Goal: Task Accomplishment & Management: Manage account settings

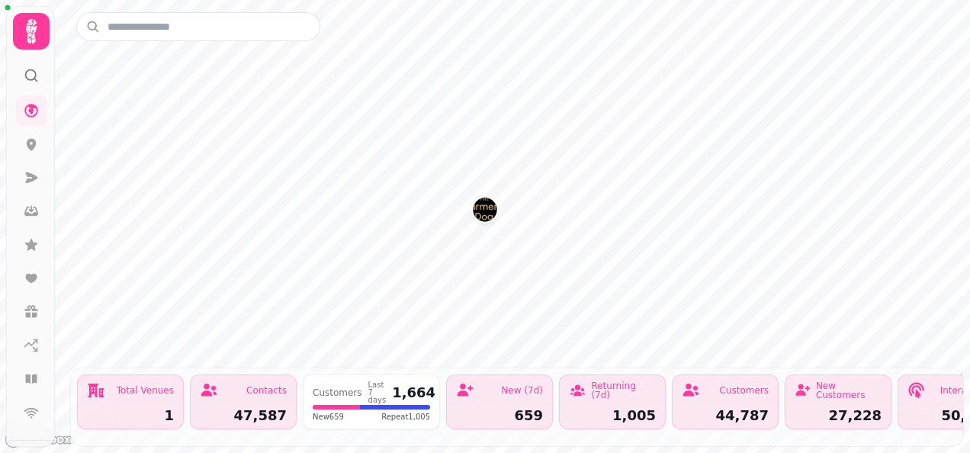
click at [482, 211] on img "The Farmers Dog" at bounding box center [485, 209] width 24 height 24
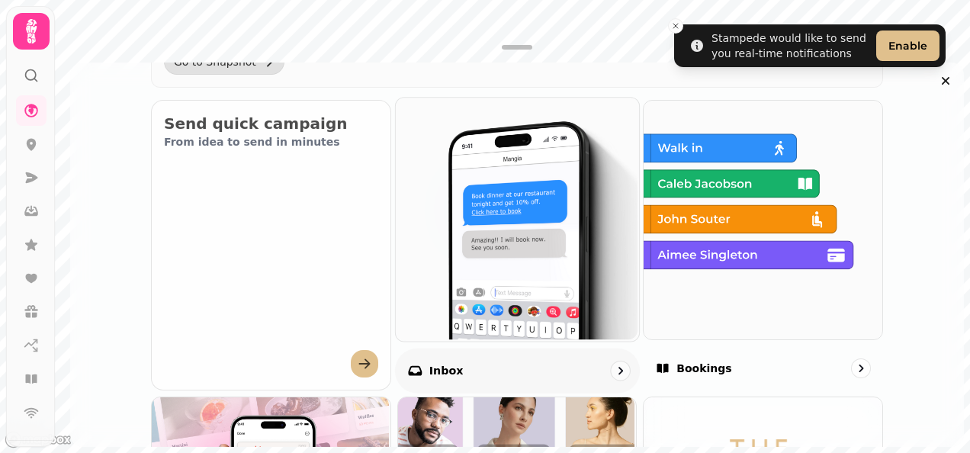
scroll to position [553, 0]
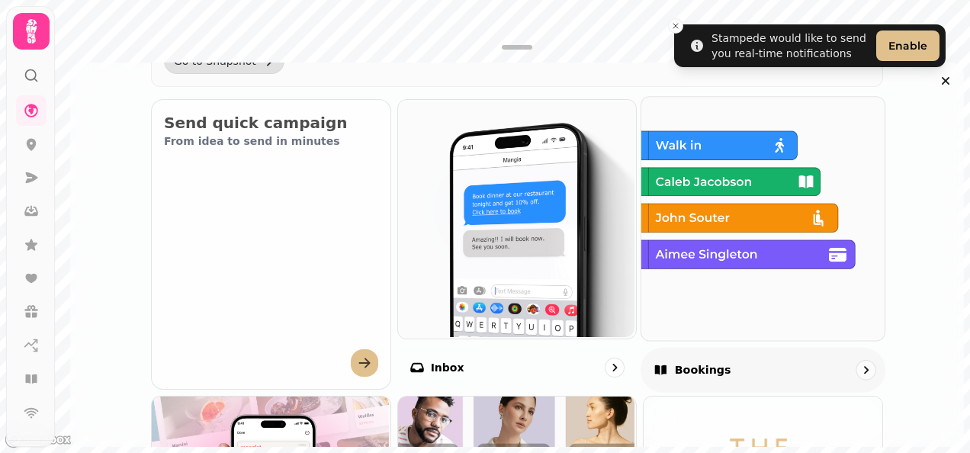
click at [718, 356] on div "Bookings" at bounding box center [762, 369] width 245 height 45
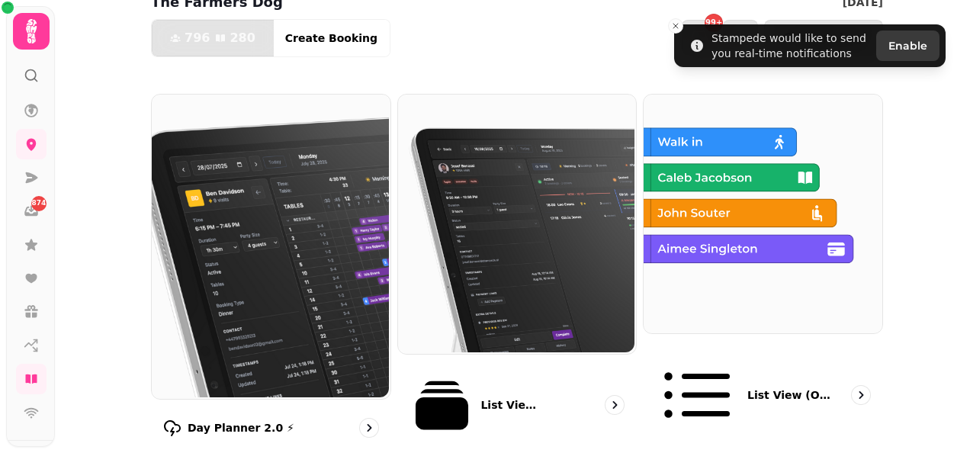
scroll to position [88, 0]
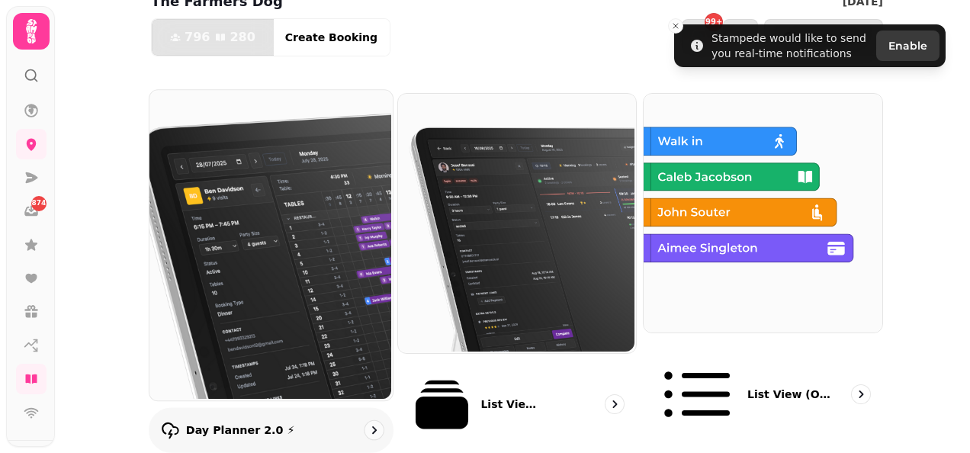
click at [291, 255] on img at bounding box center [269, 243] width 243 height 310
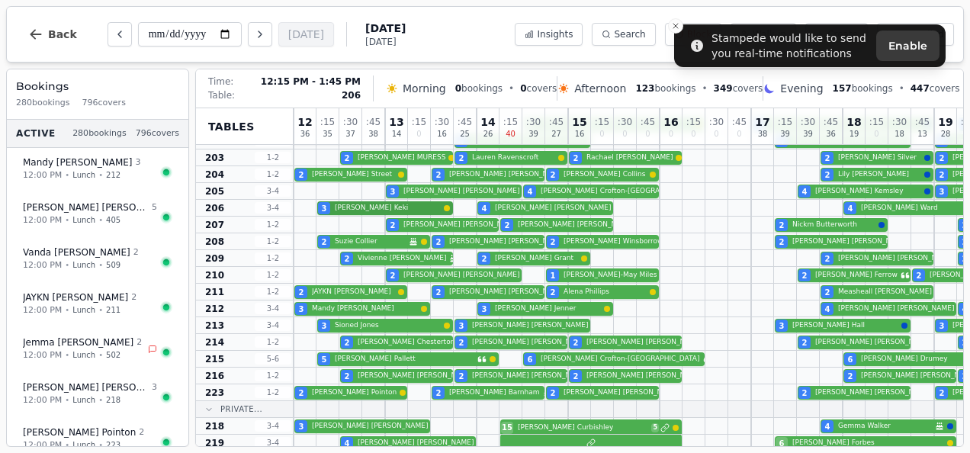
scroll to position [47, 0]
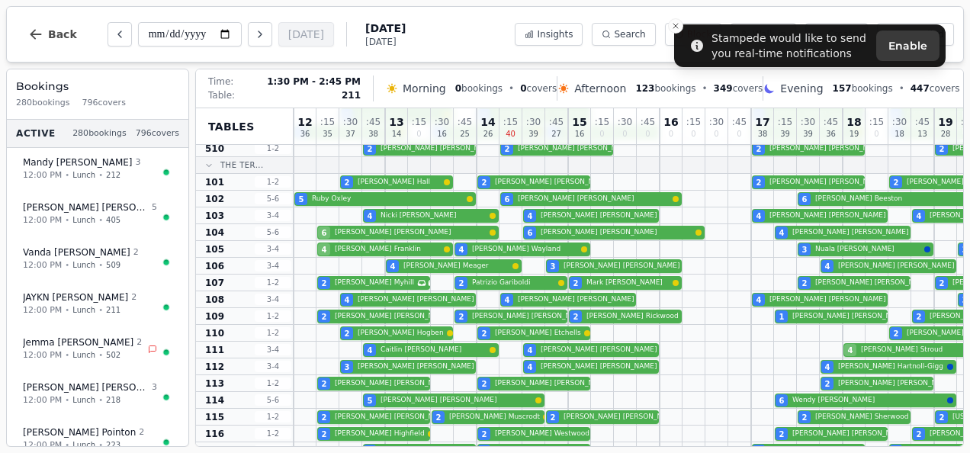
scroll to position [717, 0]
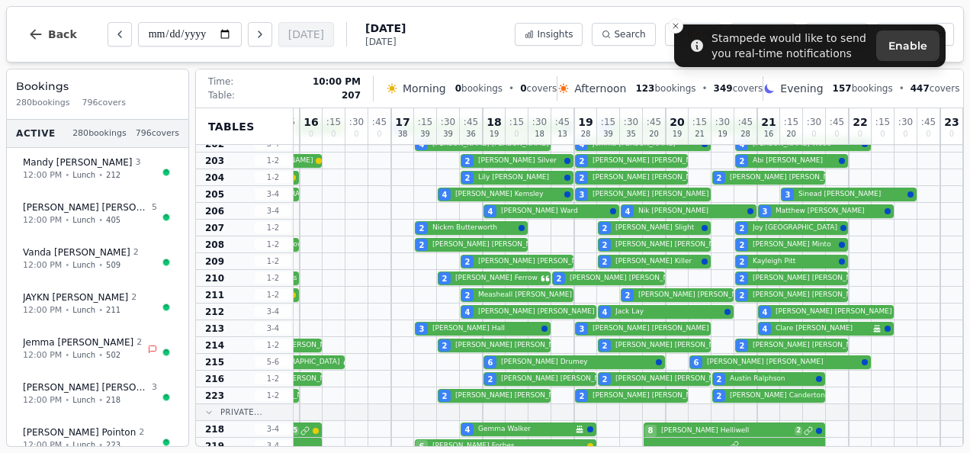
scroll to position [43, 370]
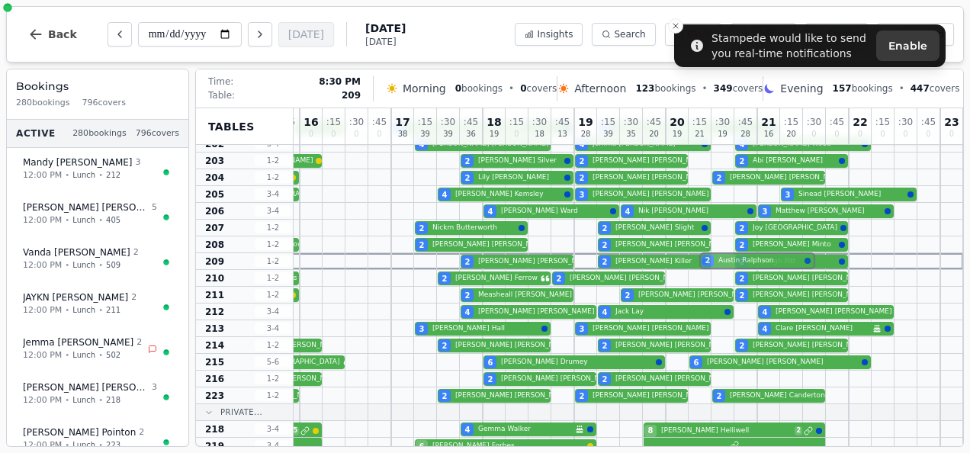
drag, startPoint x: 723, startPoint y: 380, endPoint x: 719, endPoint y: 255, distance: 125.1
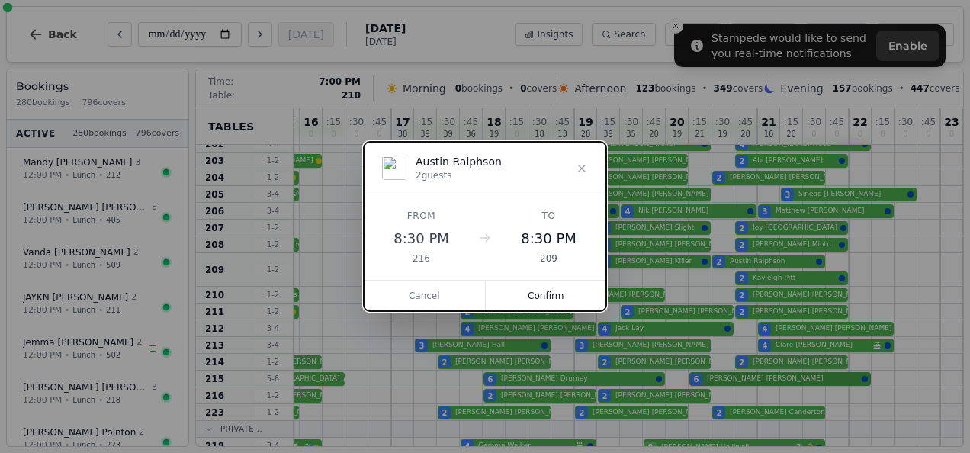
click at [566, 295] on button "Confirm" at bounding box center [546, 296] width 121 height 30
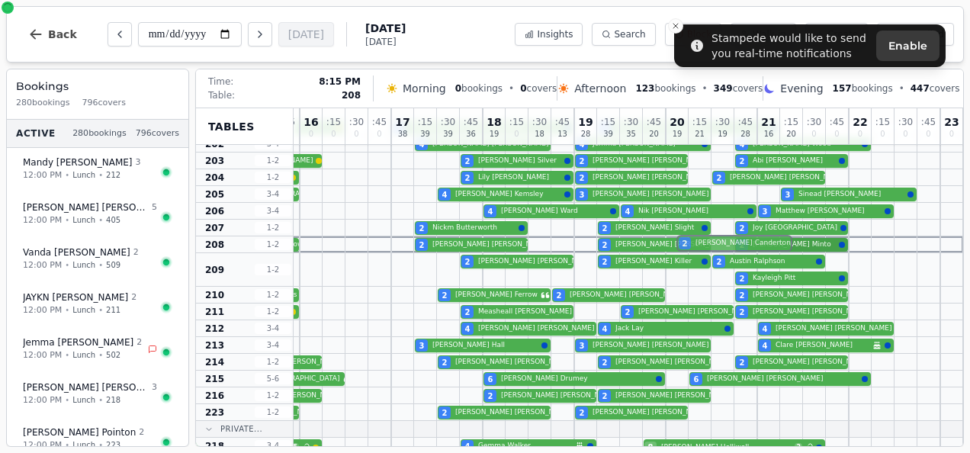
drag, startPoint x: 754, startPoint y: 418, endPoint x: 739, endPoint y: 245, distance: 172.9
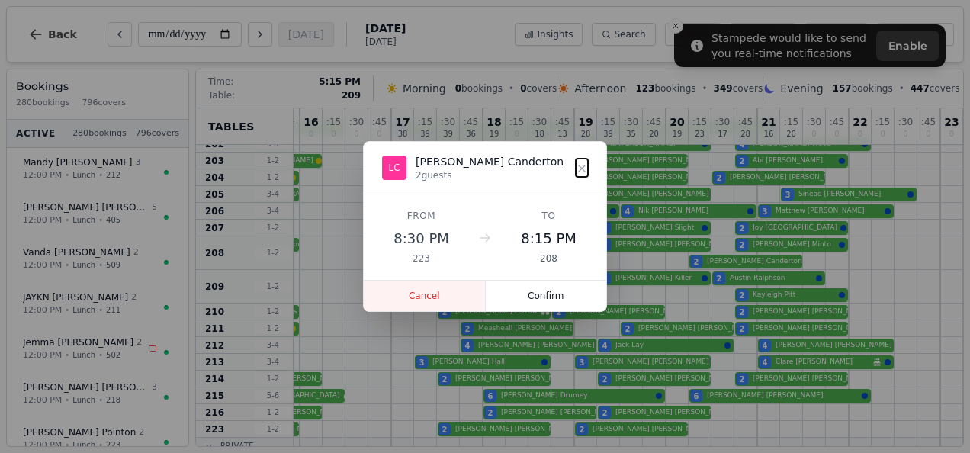
click at [416, 291] on button "Cancel" at bounding box center [425, 296] width 122 height 30
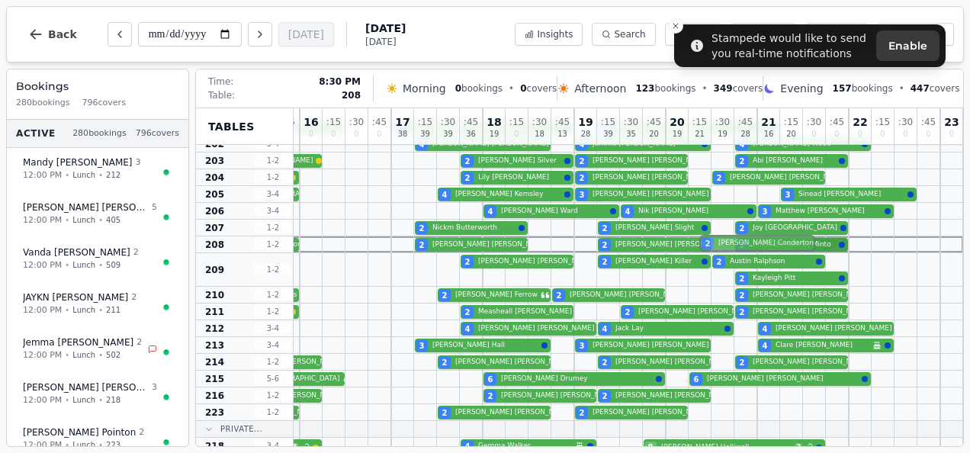
drag, startPoint x: 733, startPoint y: 413, endPoint x: 726, endPoint y: 238, distance: 175.5
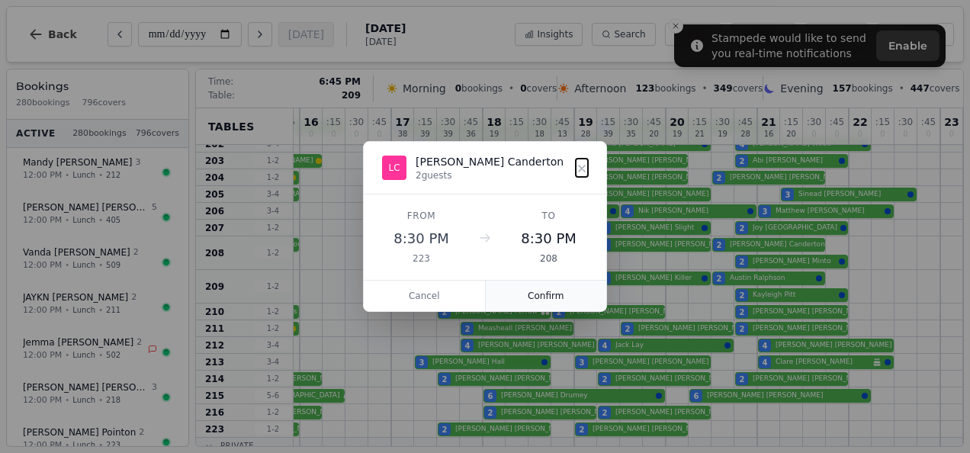
click at [547, 299] on button "Confirm" at bounding box center [546, 296] width 121 height 30
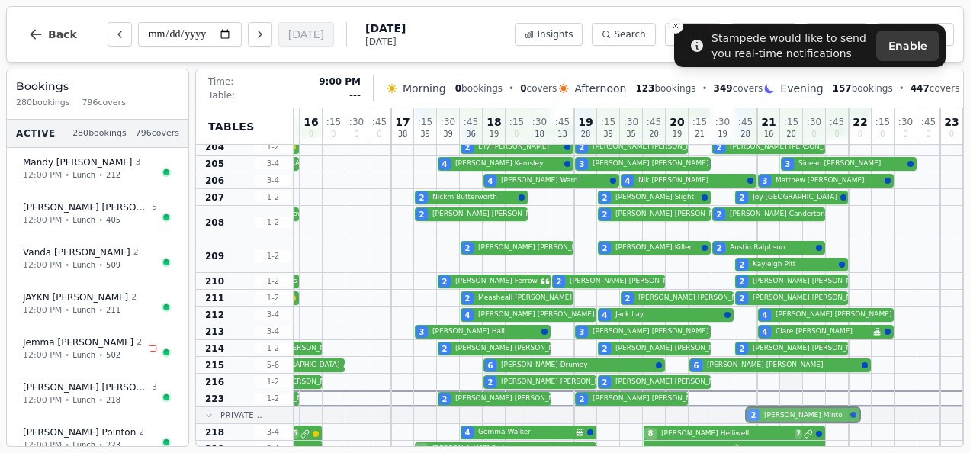
scroll to position [79, 370]
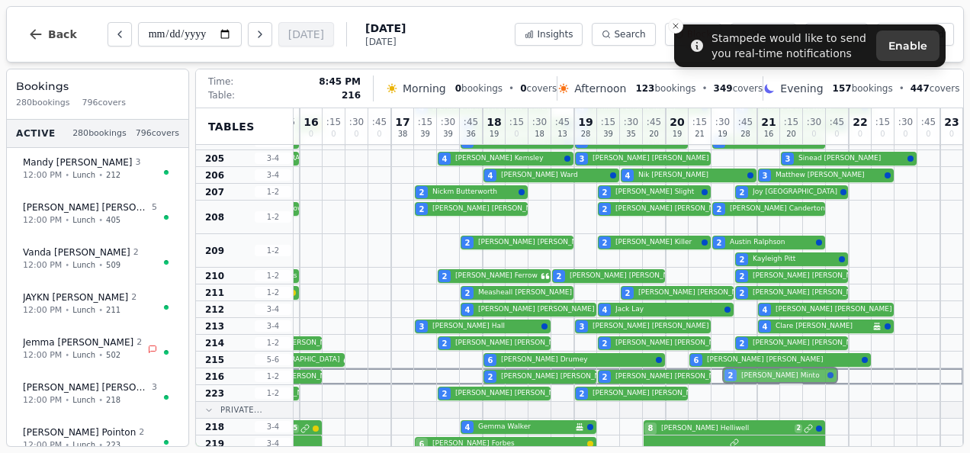
drag, startPoint x: 776, startPoint y: 258, endPoint x: 781, endPoint y: 377, distance: 119.8
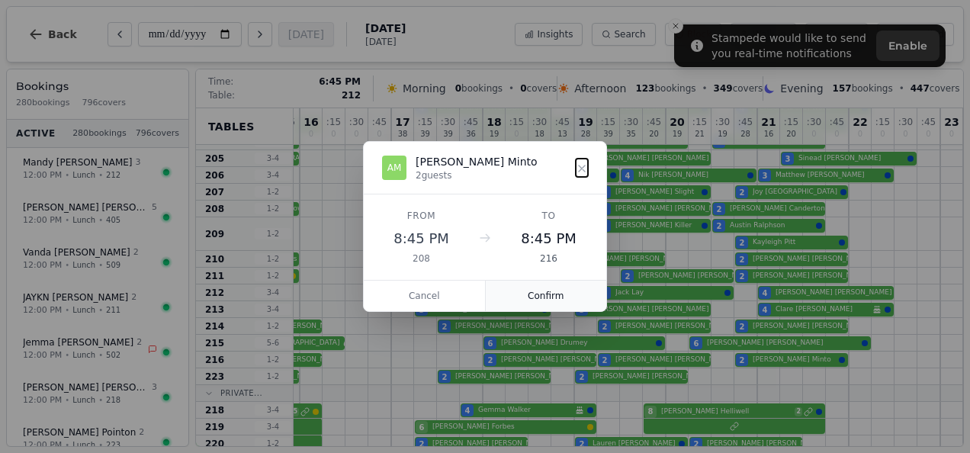
click at [550, 287] on button "Confirm" at bounding box center [546, 296] width 121 height 30
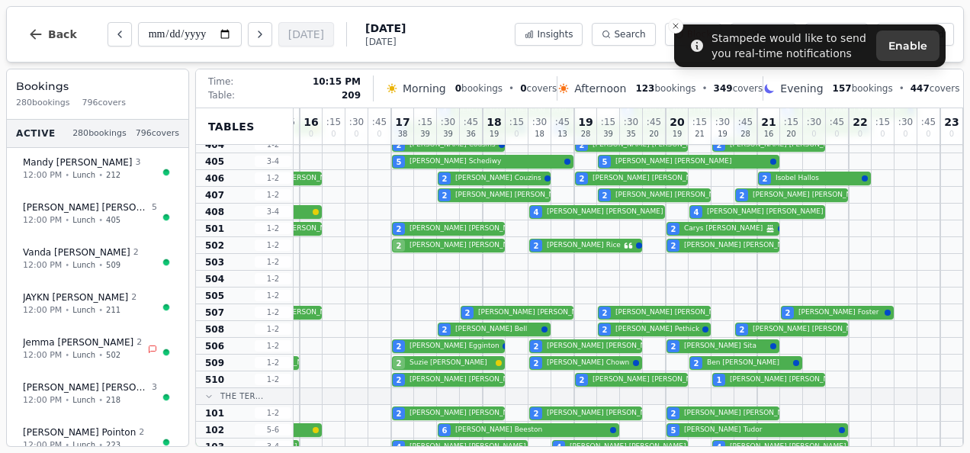
scroll to position [499, 370]
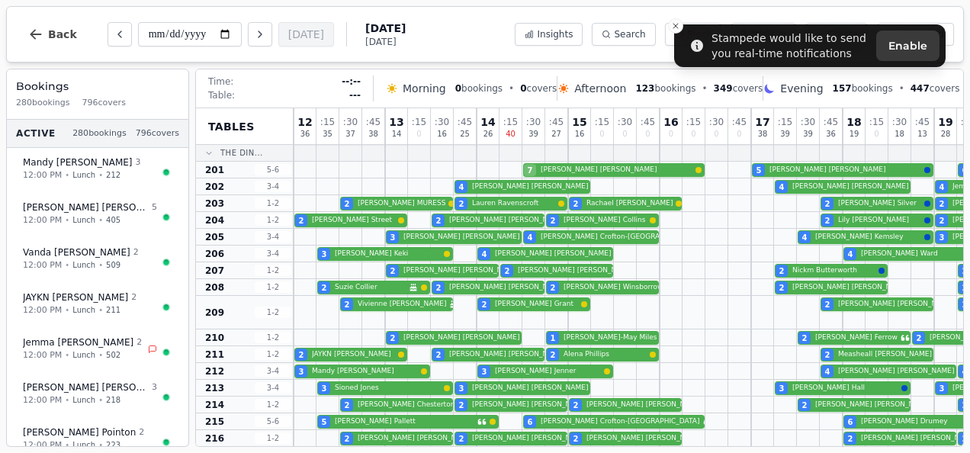
scroll to position [198, 370]
